Goal: Learn about a topic

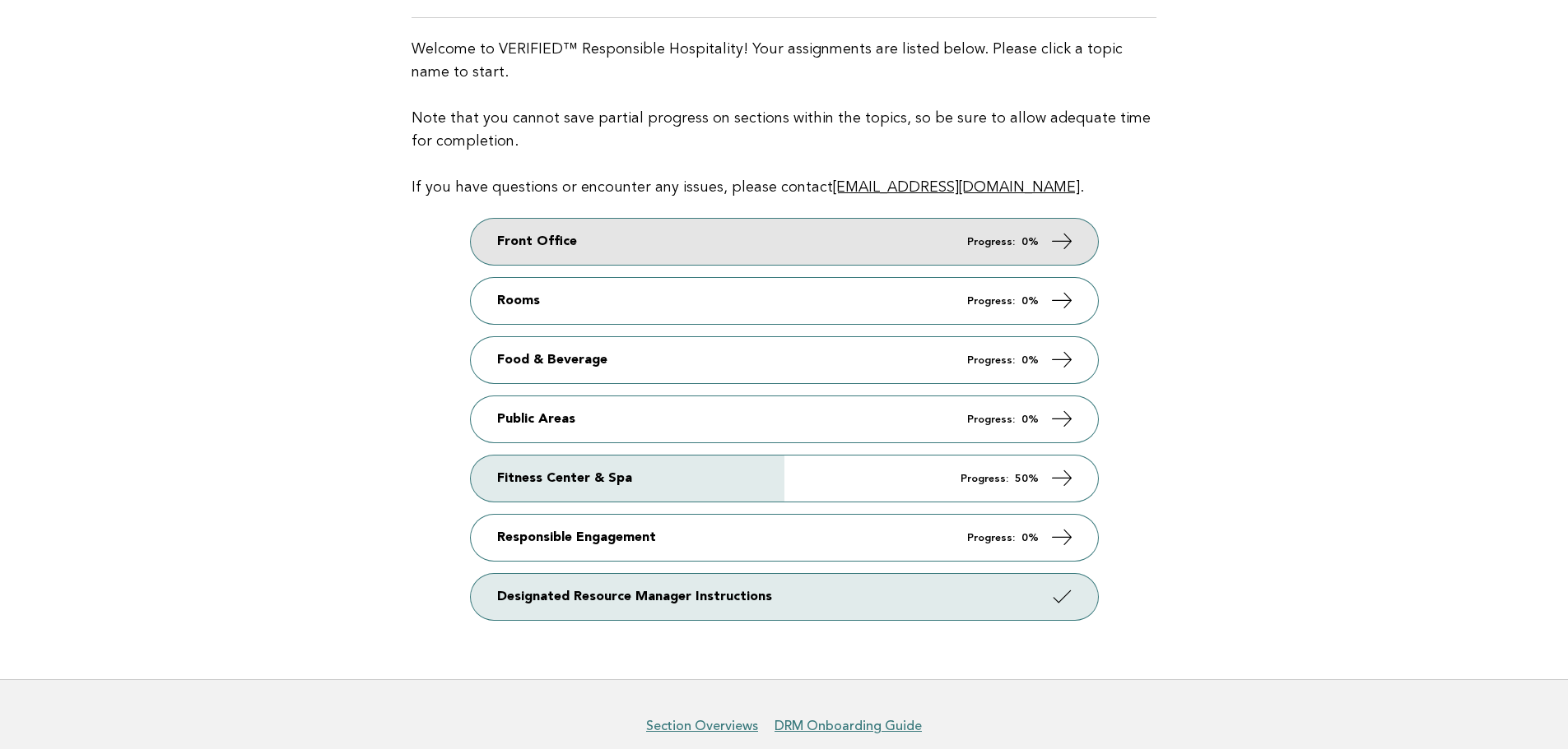
scroll to position [165, 0]
click at [1011, 256] on link "Front Office Progress: 0%" at bounding box center [784, 241] width 627 height 46
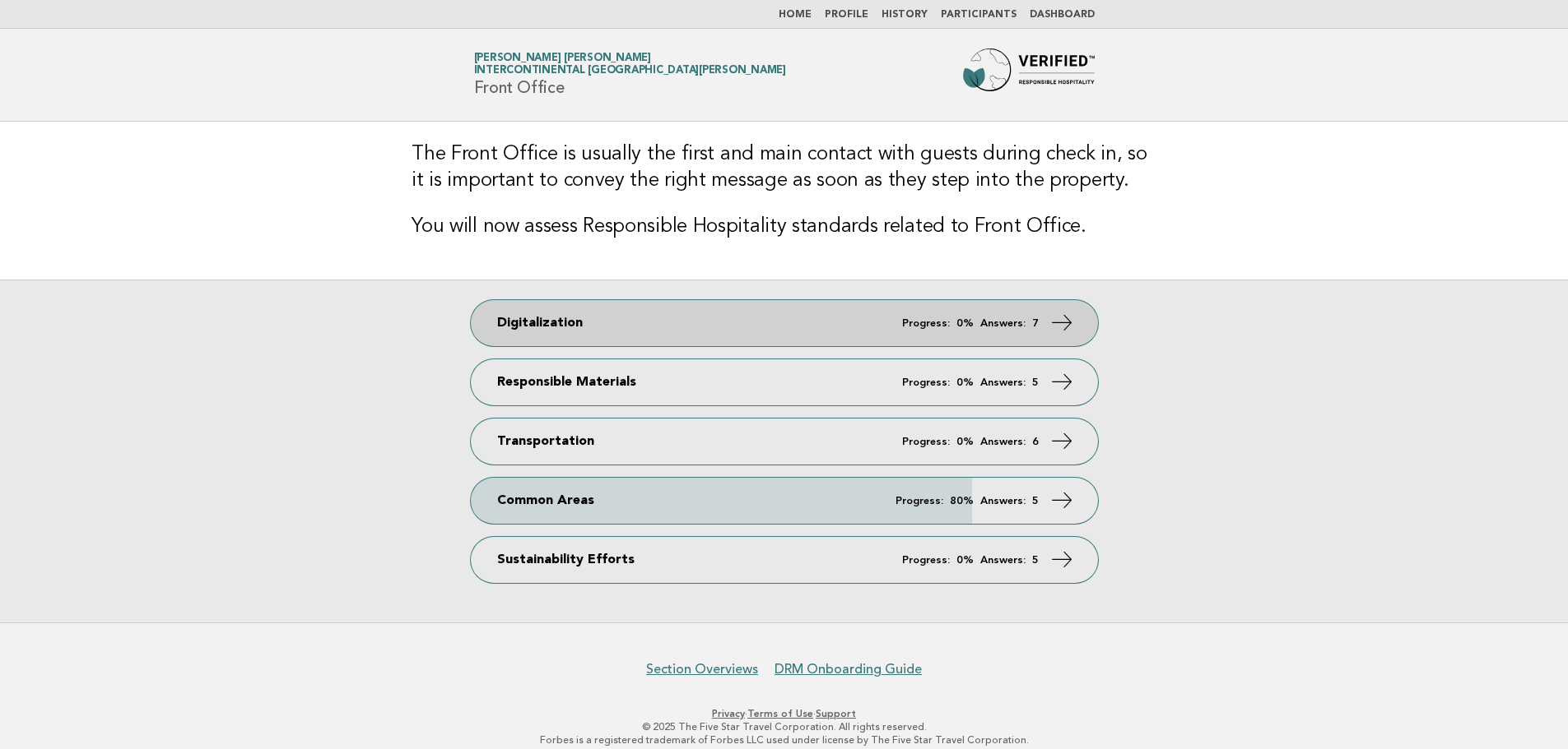
click at [976, 332] on link "Digitalization Progress: 0% Answers: 7" at bounding box center [784, 323] width 627 height 46
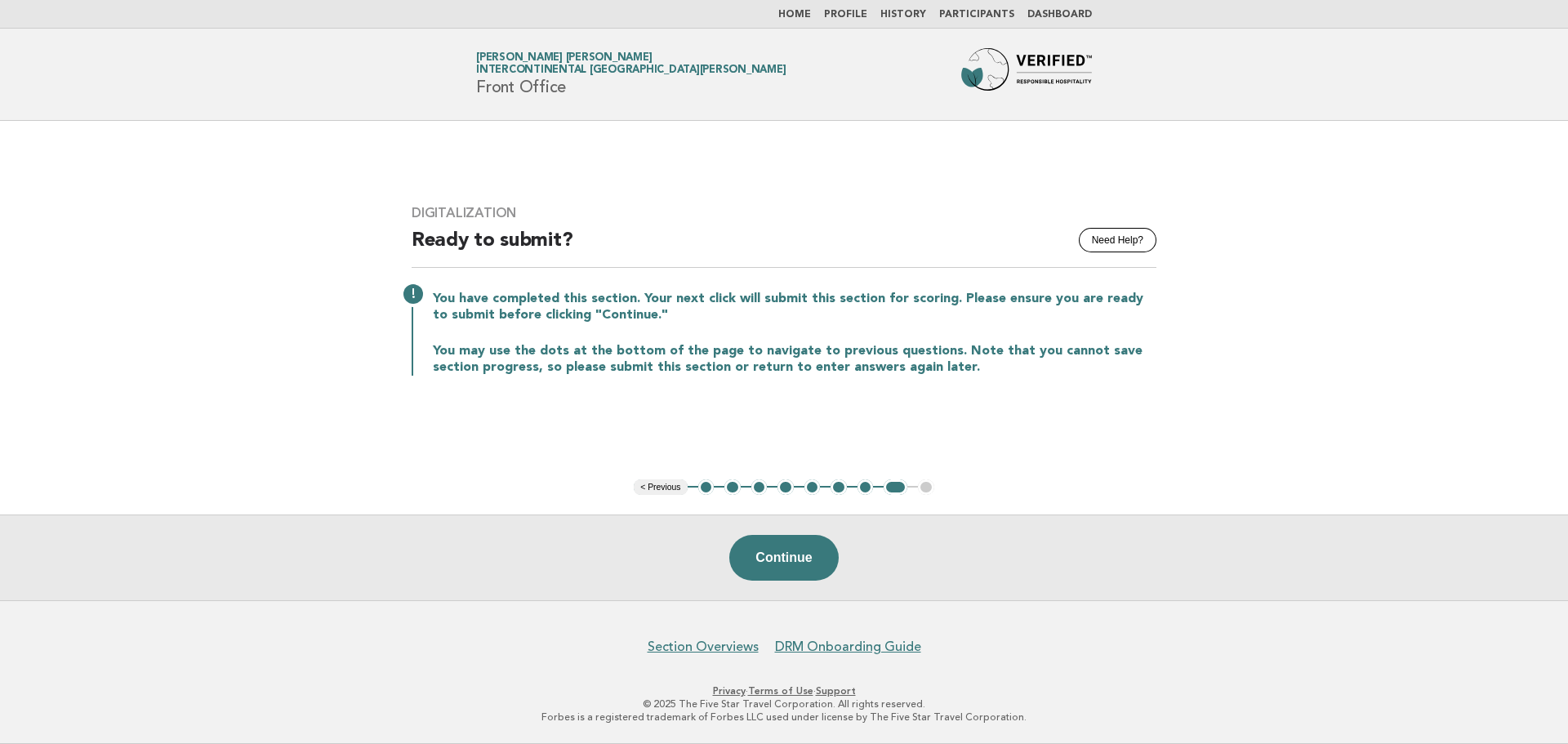
click at [811, 14] on link "Home" at bounding box center [794, 14] width 33 height 10
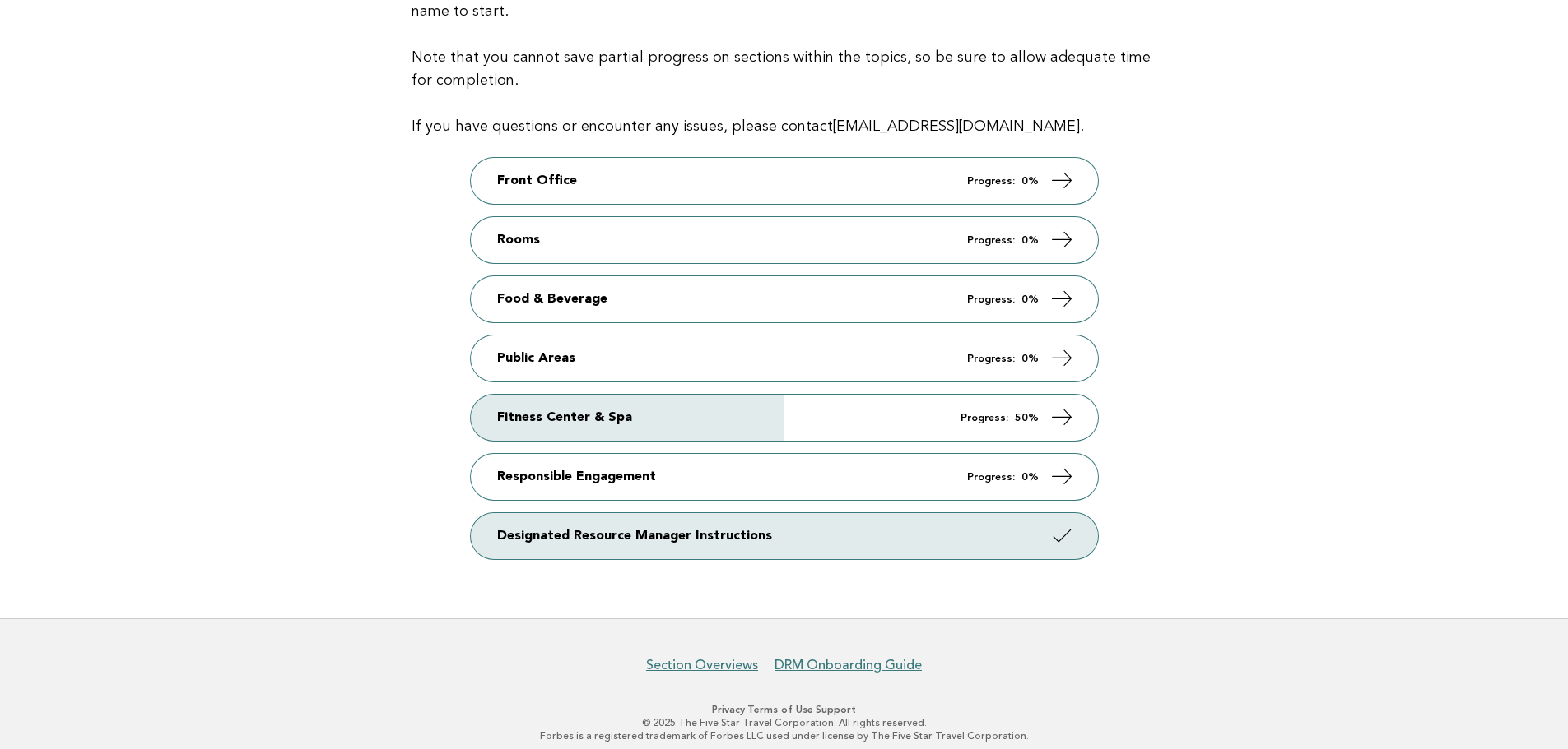
scroll to position [238, 0]
